Goal: Find specific page/section: Find specific page/section

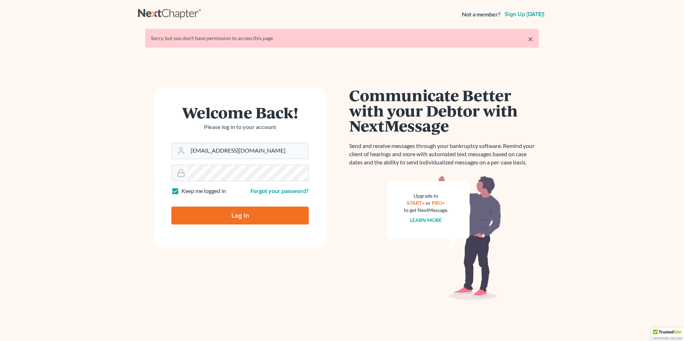
click at [235, 214] on input "Log In" at bounding box center [239, 216] width 137 height 18
type input "Thinking..."
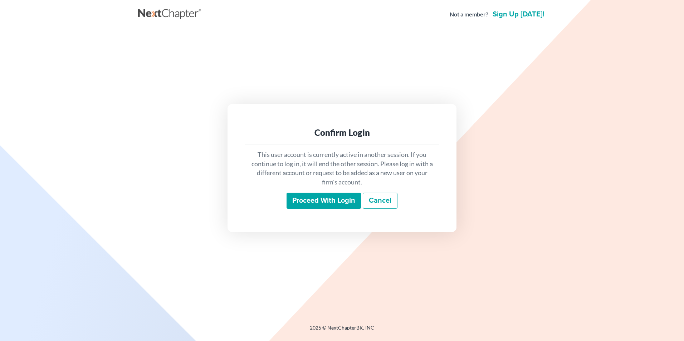
click at [309, 202] on input "Proceed with login" at bounding box center [323, 201] width 74 height 16
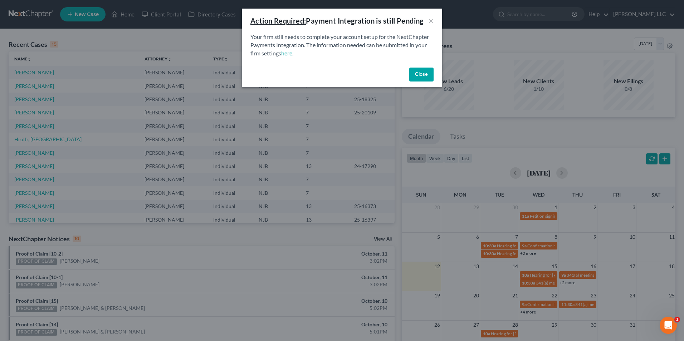
click at [422, 74] on button "Close" at bounding box center [421, 75] width 24 height 14
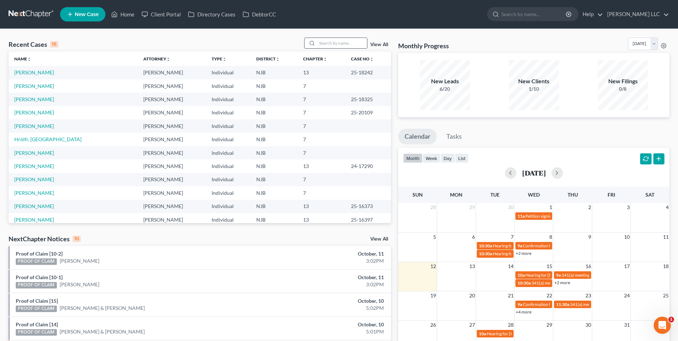
click at [345, 42] on input "search" at bounding box center [342, 43] width 50 height 10
type input "andrea"
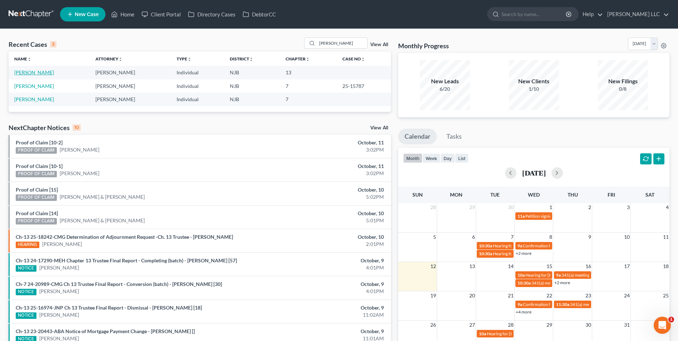
click at [42, 72] on link "Brim-Brocklehurst, Andrea" at bounding box center [34, 72] width 40 height 6
select select "4"
